Goal: Information Seeking & Learning: Learn about a topic

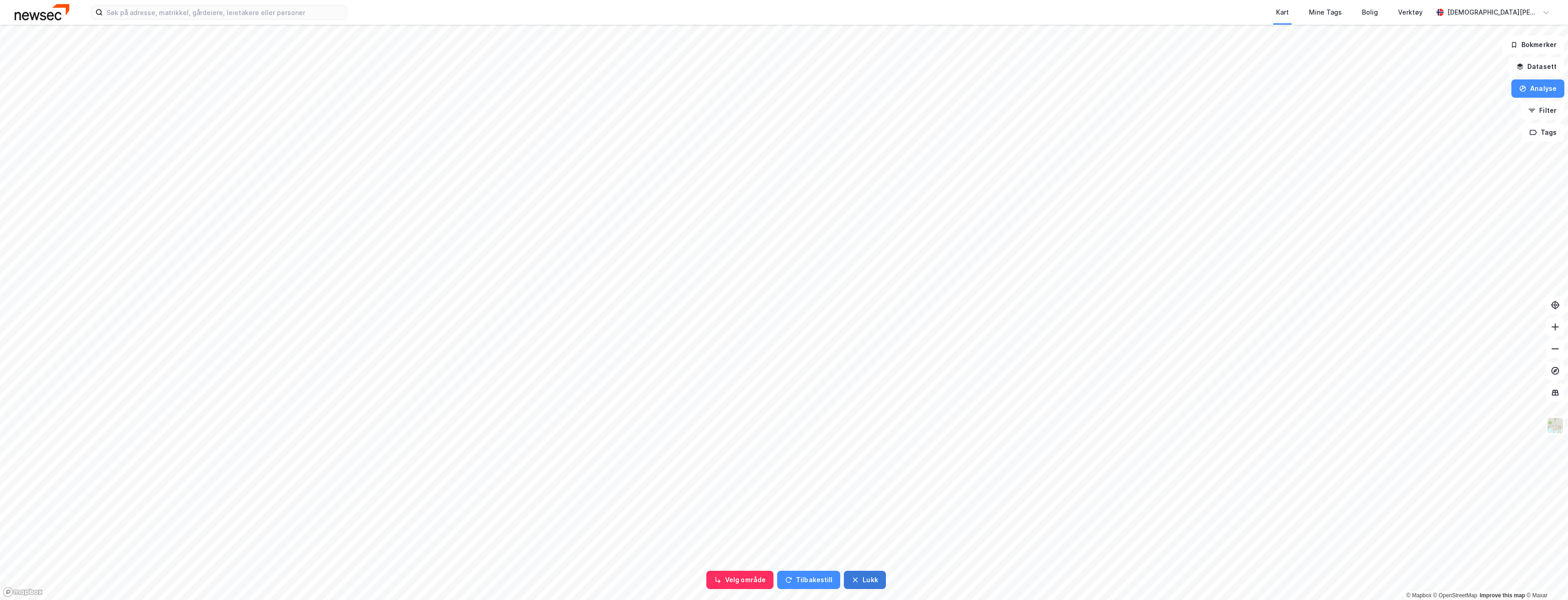
click at [862, 580] on button "Lukk" at bounding box center [864, 580] width 41 height 18
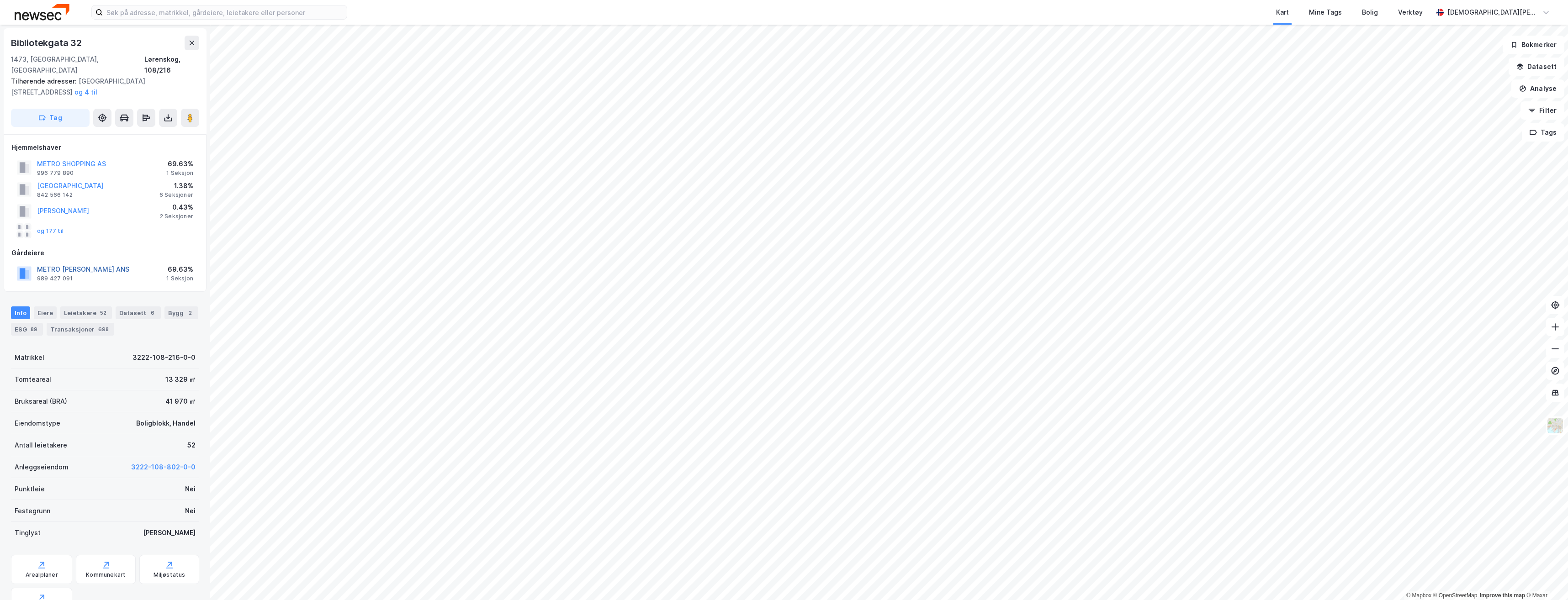
click at [0, 0] on button "METRO [PERSON_NAME] ANS" at bounding box center [0, 0] width 0 height 0
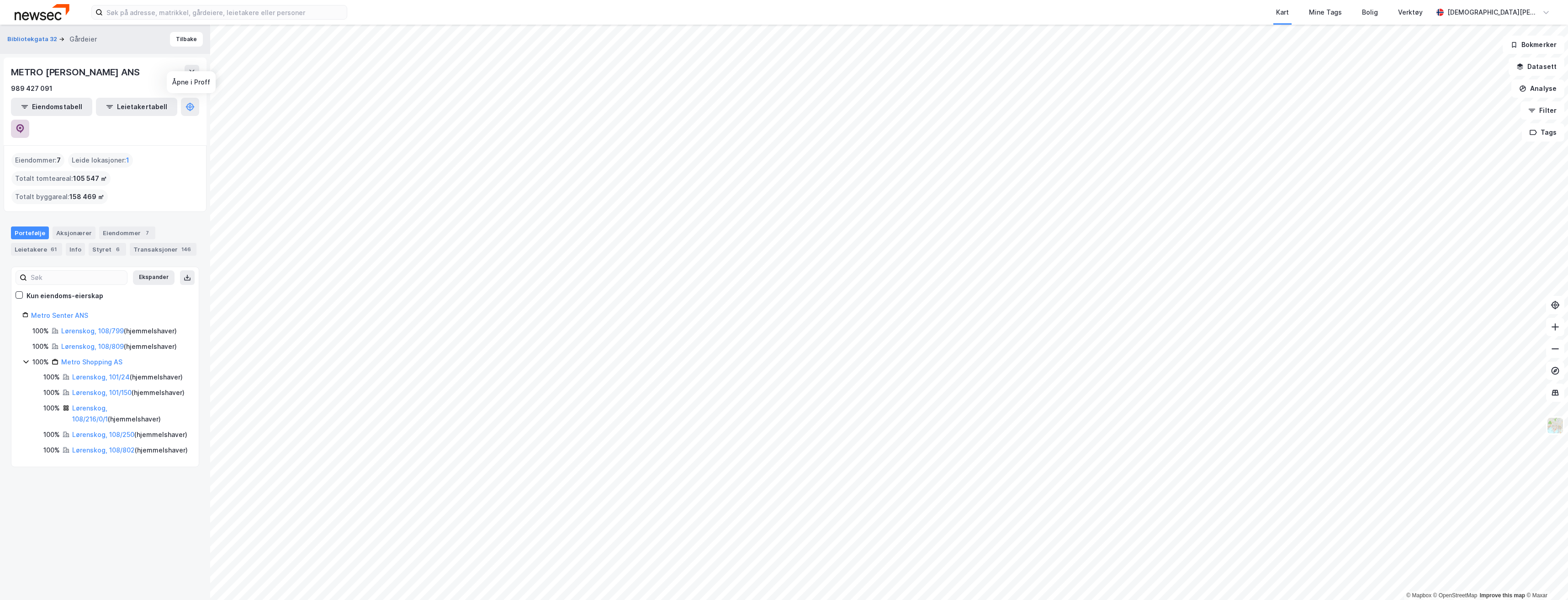
click at [25, 124] on icon at bounding box center [20, 128] width 9 height 9
click at [195, 73] on icon at bounding box center [192, 72] width 7 height 7
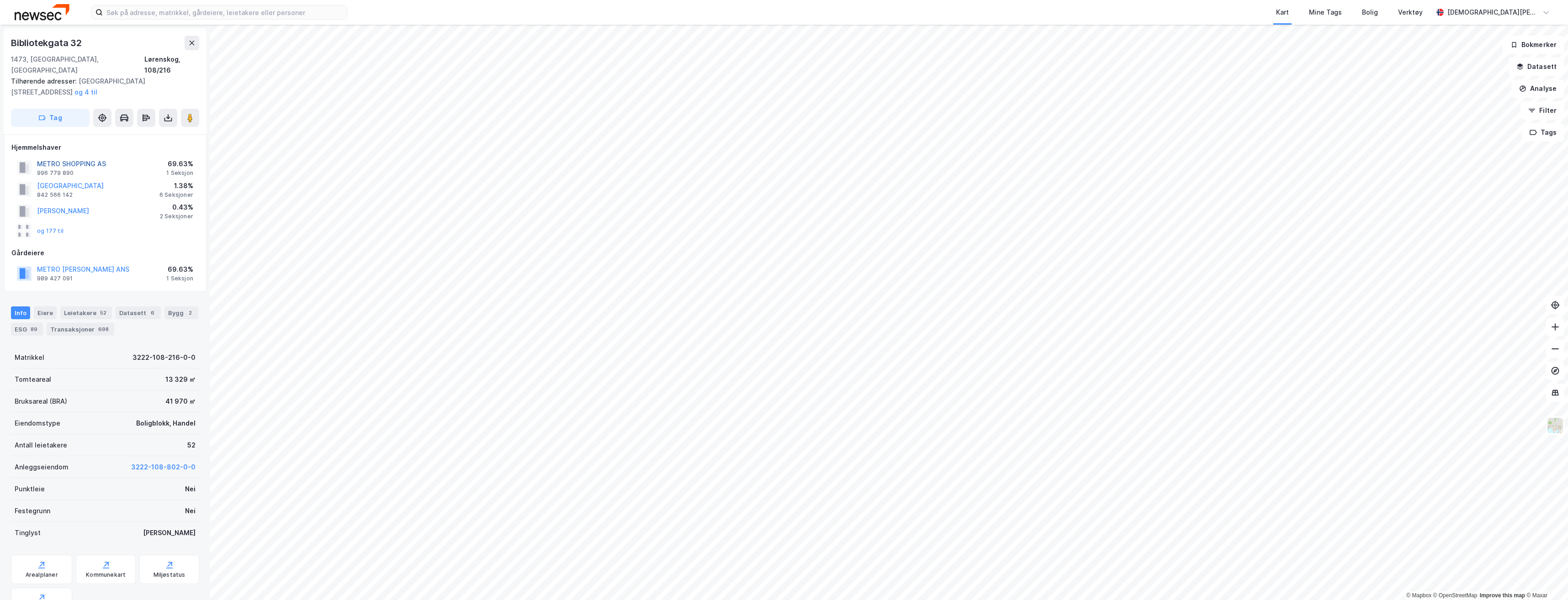
click at [0, 0] on button "METRO SHOPPING AS" at bounding box center [0, 0] width 0 height 0
